Goal: Task Accomplishment & Management: Use online tool/utility

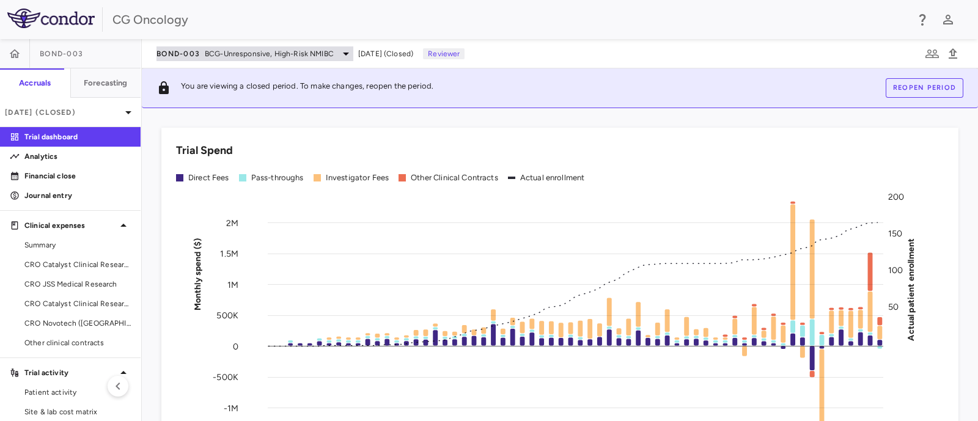
click at [315, 51] on span "BCG-Unresponsive, High-Risk NMIBC" at bounding box center [269, 53] width 129 height 11
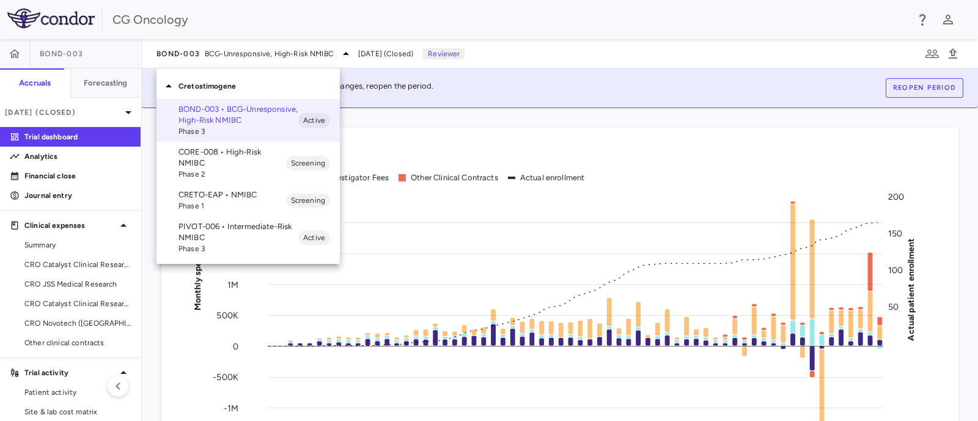
click at [218, 163] on p "CORE-008 • High-Risk NMIBC" at bounding box center [233, 158] width 108 height 22
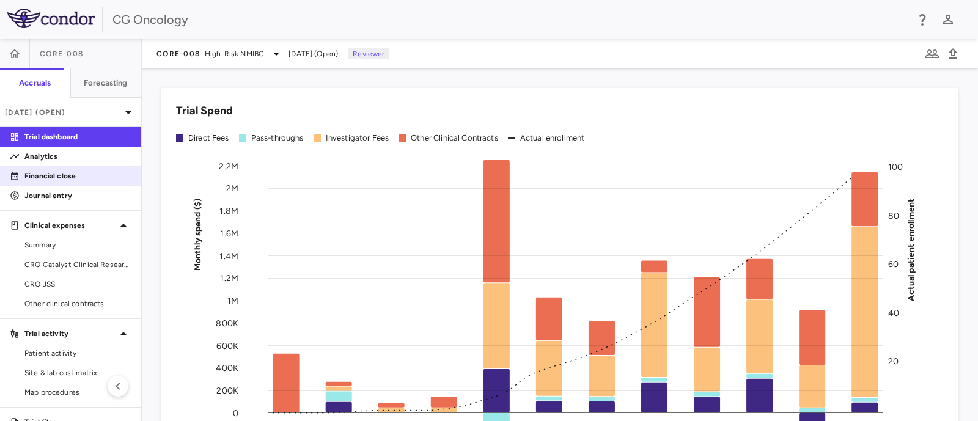
drag, startPoint x: 85, startPoint y: 180, endPoint x: 97, endPoint y: 180, distance: 11.6
click at [85, 180] on p "Financial close" at bounding box center [77, 176] width 106 height 11
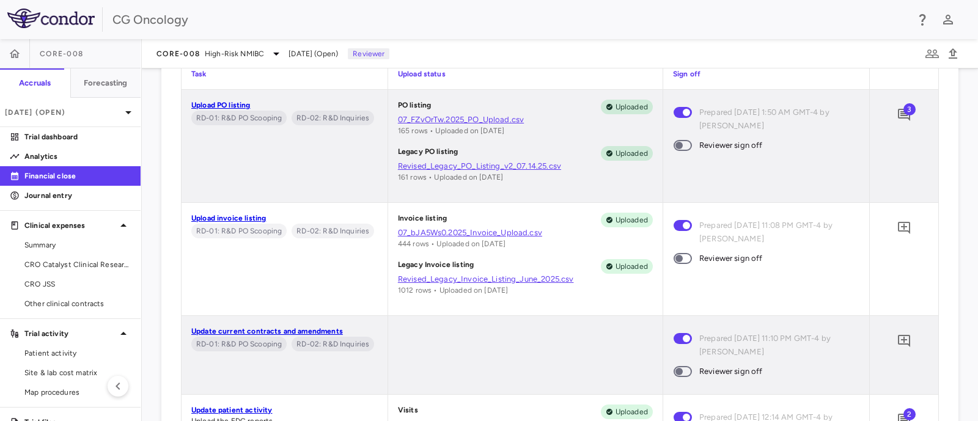
scroll to position [762, 0]
click at [897, 112] on icon "Add comment" at bounding box center [904, 114] width 15 height 15
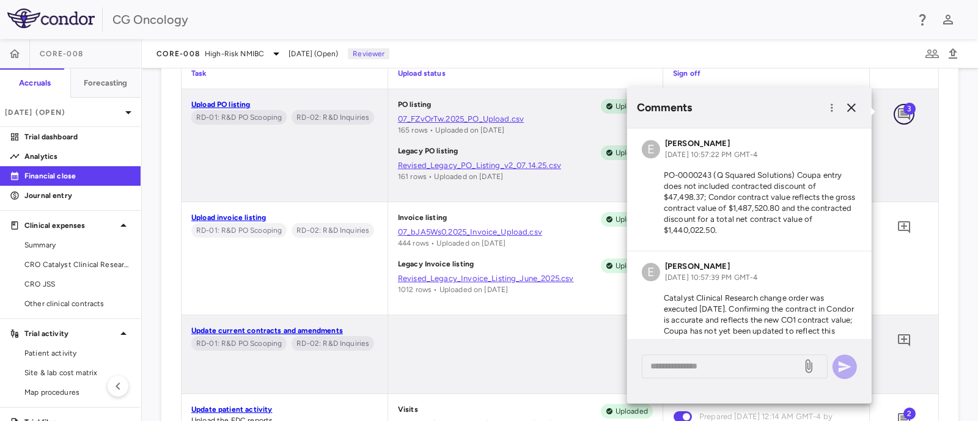
scroll to position [136, 0]
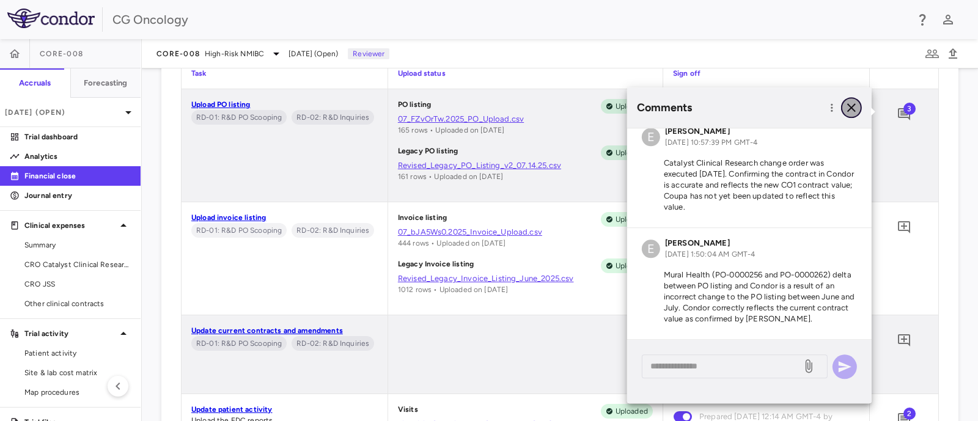
click at [855, 105] on icon "button" at bounding box center [851, 107] width 9 height 9
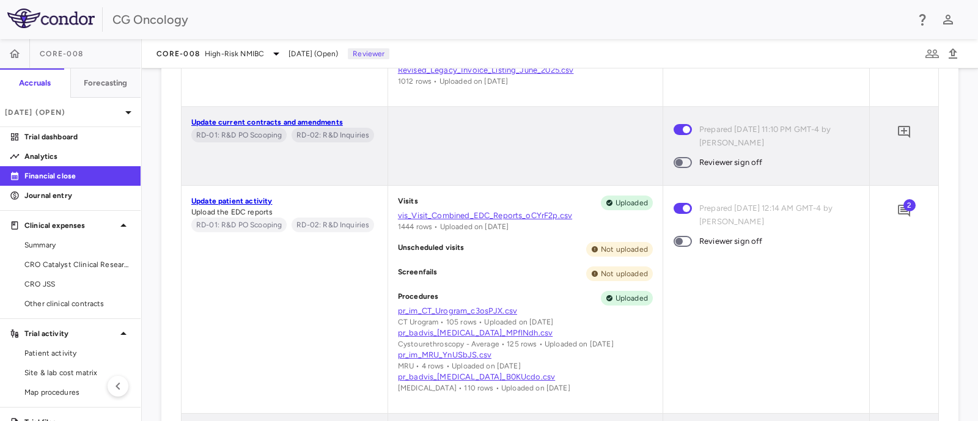
scroll to position [991, 0]
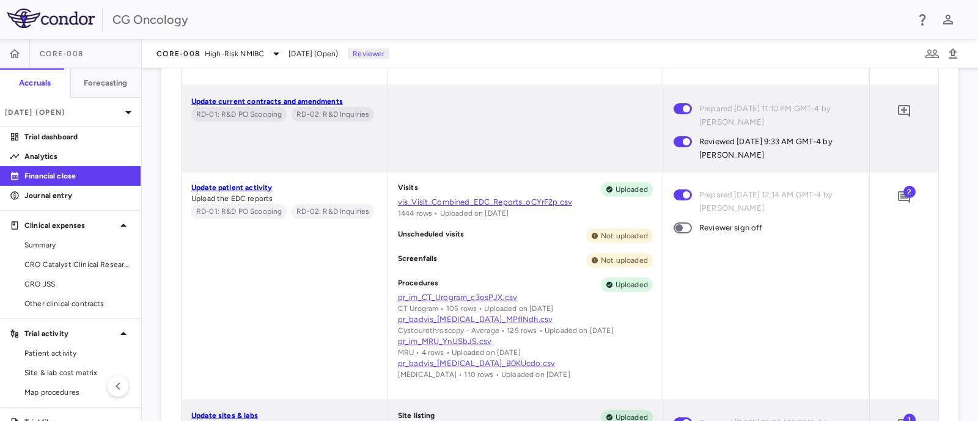
click at [904, 197] on span "2" at bounding box center [910, 192] width 12 height 12
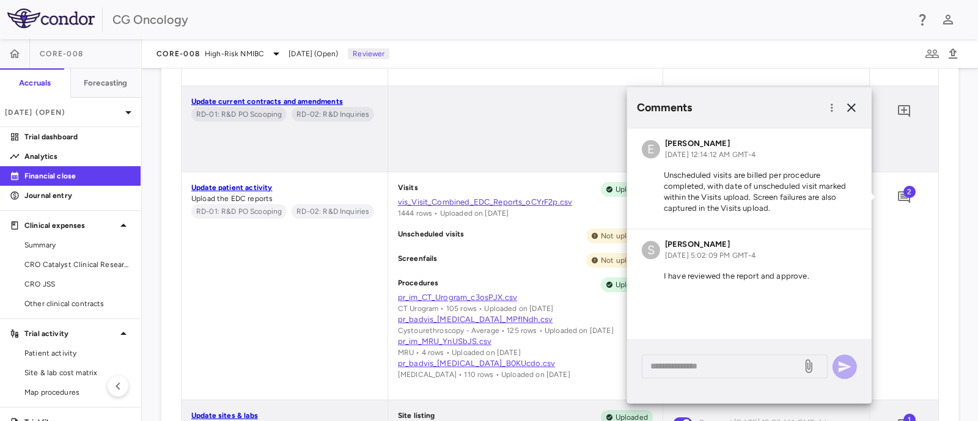
click at [896, 249] on div "2" at bounding box center [904, 285] width 68 height 227
click at [850, 109] on icon "button" at bounding box center [851, 107] width 9 height 9
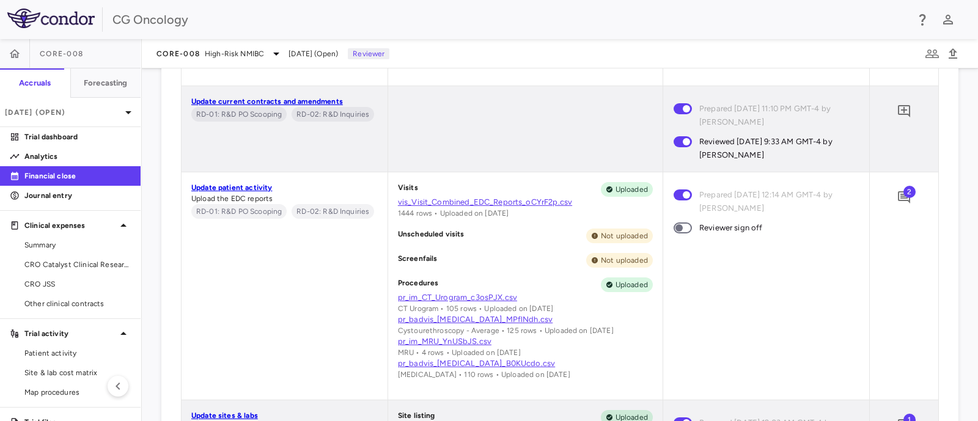
click at [684, 231] on span at bounding box center [683, 228] width 18 height 11
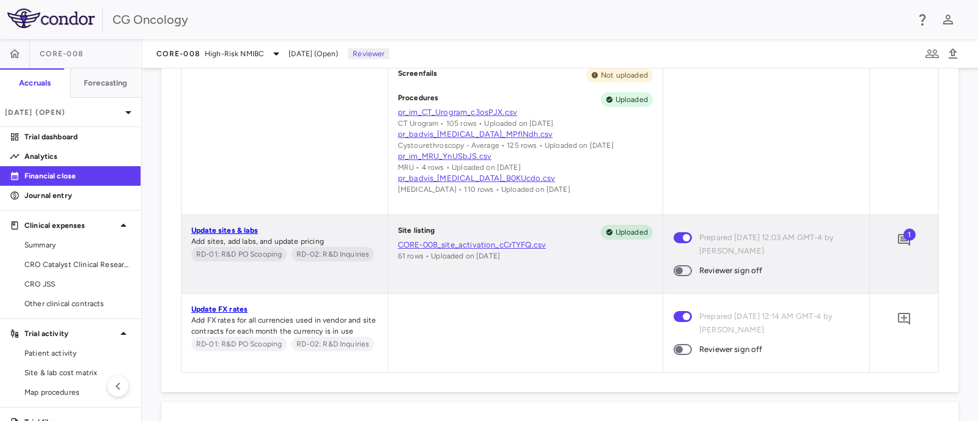
scroll to position [1297, 0]
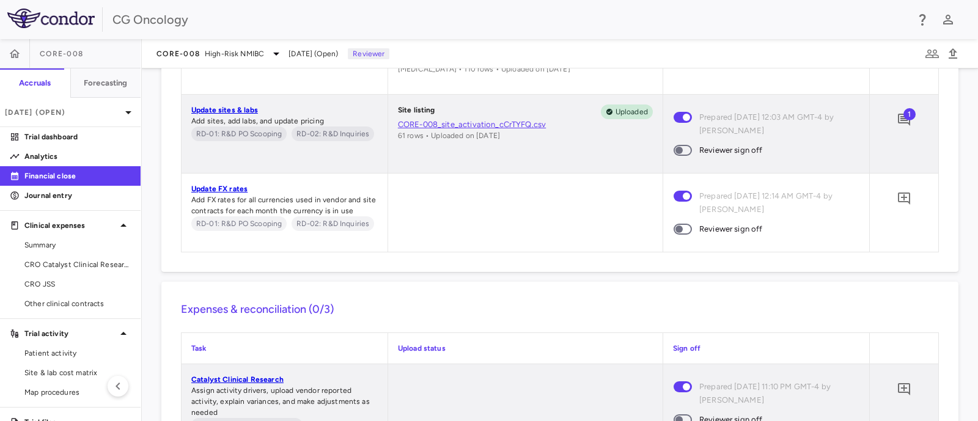
click at [904, 120] on span "1" at bounding box center [910, 114] width 12 height 12
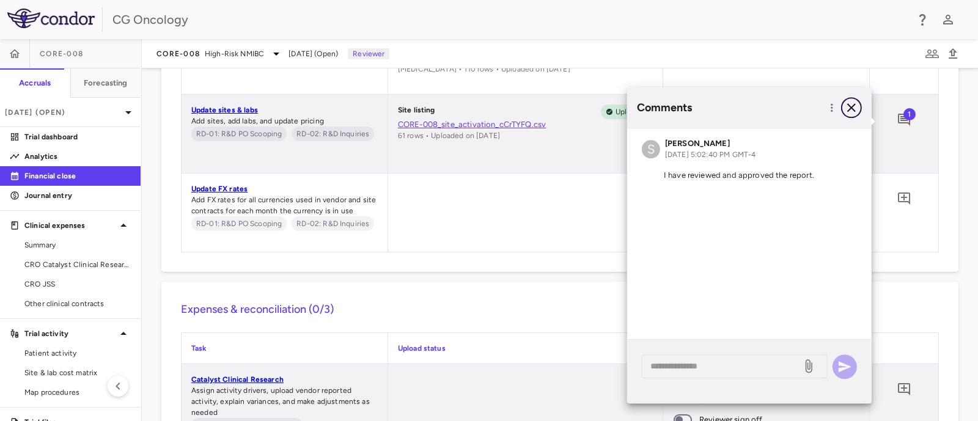
click at [850, 109] on icon "button" at bounding box center [851, 107] width 9 height 9
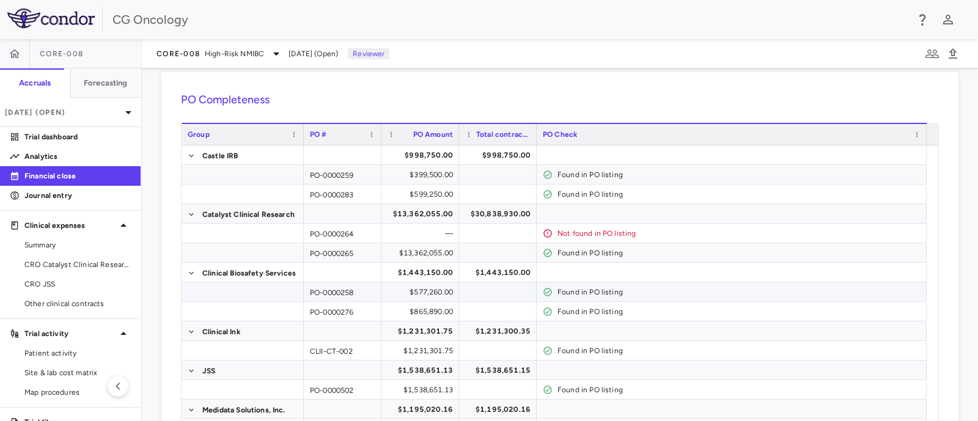
scroll to position [0, 0]
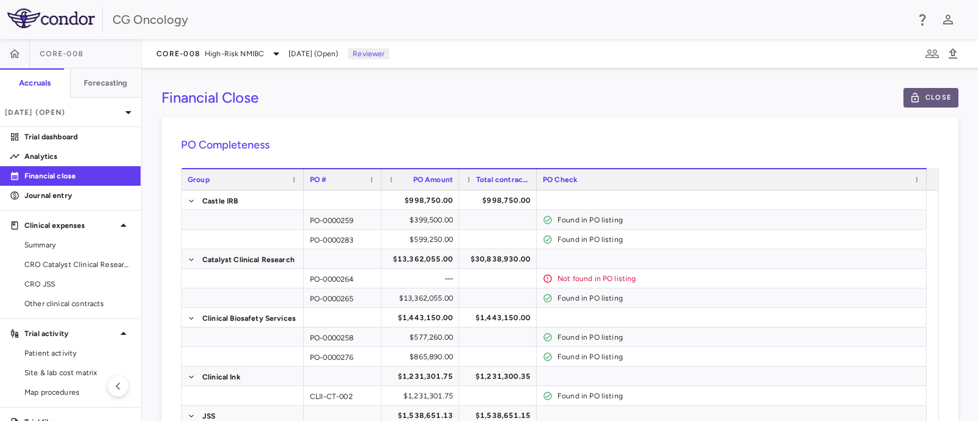
click at [921, 97] on button "Close" at bounding box center [931, 98] width 55 height 20
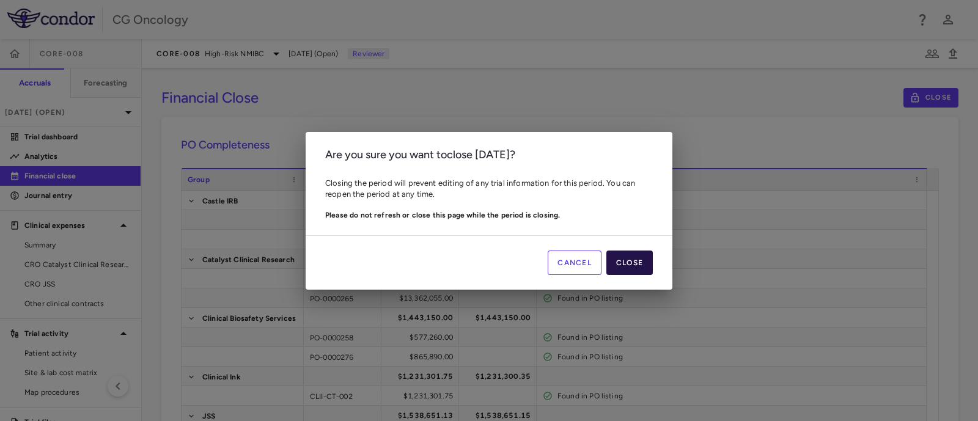
click at [631, 257] on button "Close" at bounding box center [630, 263] width 46 height 24
